Goal: Information Seeking & Learning: Learn about a topic

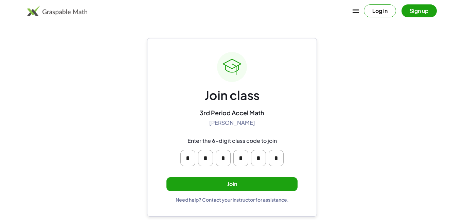
click at [258, 180] on button "Join" at bounding box center [231, 184] width 131 height 14
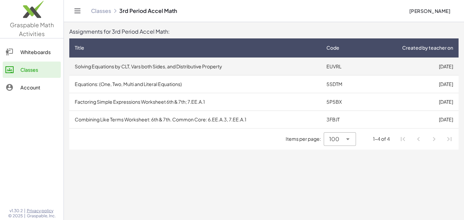
click at [200, 66] on td "Solving Equations by CLT, Vars both Sides, and Distributive Property" at bounding box center [195, 66] width 252 height 18
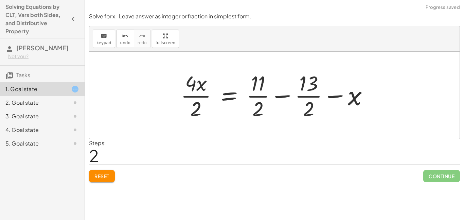
click at [102, 176] on span "Reset" at bounding box center [101, 176] width 15 height 6
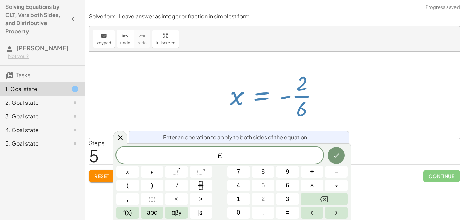
scroll to position [0, 0]
click at [332, 114] on div at bounding box center [274, 95] width 370 height 87
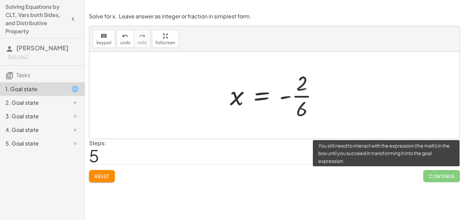
click at [438, 176] on span "Continue" at bounding box center [441, 176] width 37 height 12
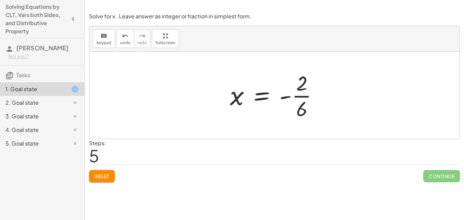
click at [289, 93] on div at bounding box center [276, 95] width 101 height 52
click at [298, 95] on div at bounding box center [276, 95] width 101 height 52
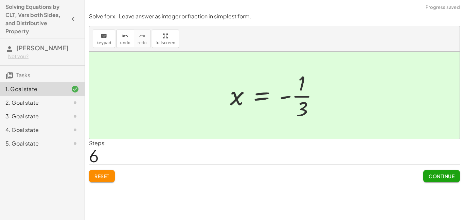
click at [429, 178] on span "Continue" at bounding box center [442, 176] width 26 height 6
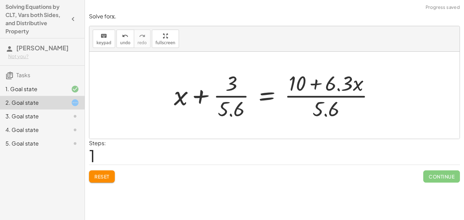
click at [110, 175] on button "Reset" at bounding box center [102, 176] width 26 height 12
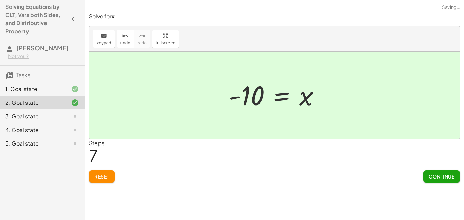
click at [453, 179] on span "Continue" at bounding box center [442, 176] width 26 height 6
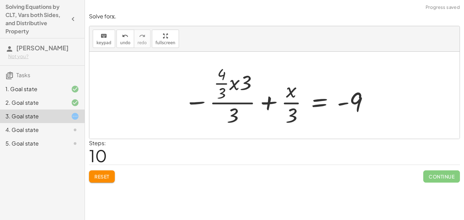
click at [97, 178] on span "Reset" at bounding box center [101, 176] width 15 height 6
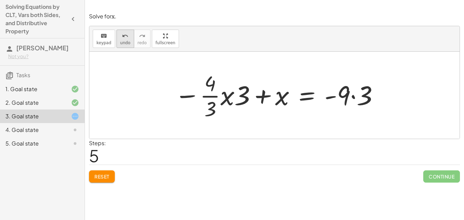
click at [122, 45] on span "undo" at bounding box center [125, 42] width 10 height 5
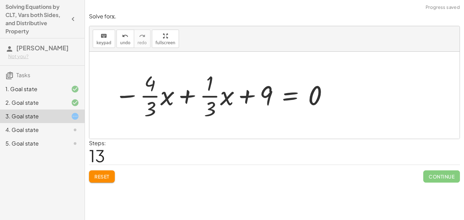
click at [104, 189] on div "Solve for x. Leave answer as integer or fraction in simplest form. keyboard key…" at bounding box center [274, 110] width 379 height 220
click at [101, 177] on span "Reset" at bounding box center [101, 176] width 15 height 6
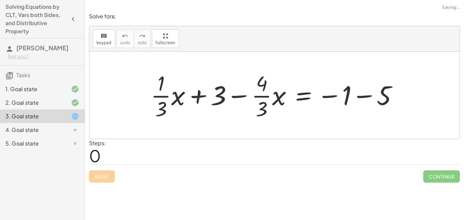
click at [103, 178] on div "Reset Continue" at bounding box center [274, 173] width 371 height 18
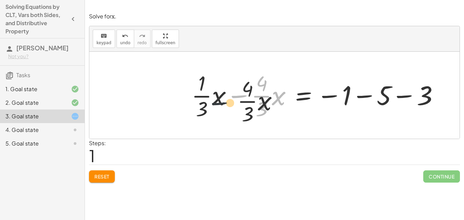
drag, startPoint x: 235, startPoint y: 94, endPoint x: 216, endPoint y: 105, distance: 21.7
click at [216, 105] on div at bounding box center [317, 95] width 259 height 52
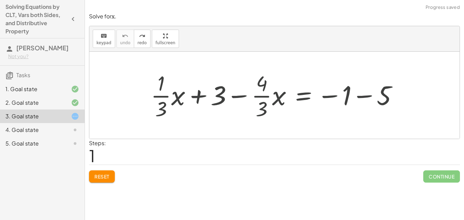
click at [99, 180] on button "Reset" at bounding box center [102, 176] width 26 height 12
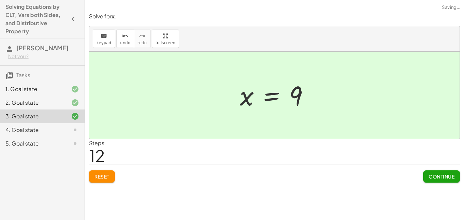
click at [447, 180] on button "Continue" at bounding box center [441, 176] width 37 height 12
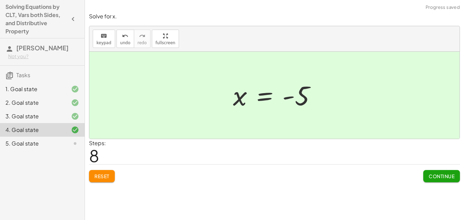
click at [447, 178] on span "Continue" at bounding box center [442, 176] width 26 height 6
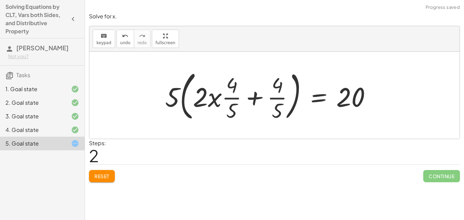
click at [104, 175] on span "Reset" at bounding box center [101, 176] width 15 height 6
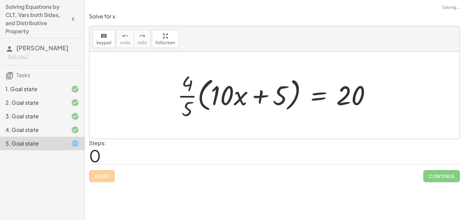
click at [108, 180] on div "Reset Continue" at bounding box center [274, 173] width 371 height 18
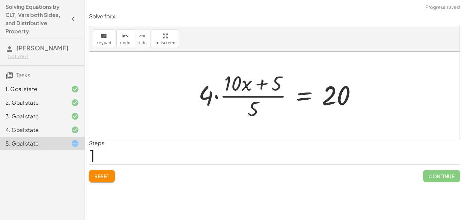
click at [101, 171] on button "Reset" at bounding box center [102, 176] width 26 height 12
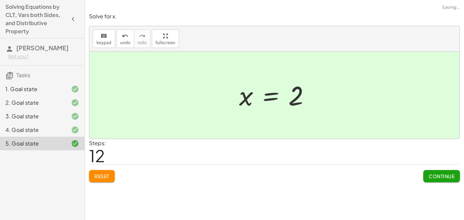
click at [451, 180] on button "Continue" at bounding box center [441, 176] width 37 height 12
